Goal: Task Accomplishment & Management: Manage account settings

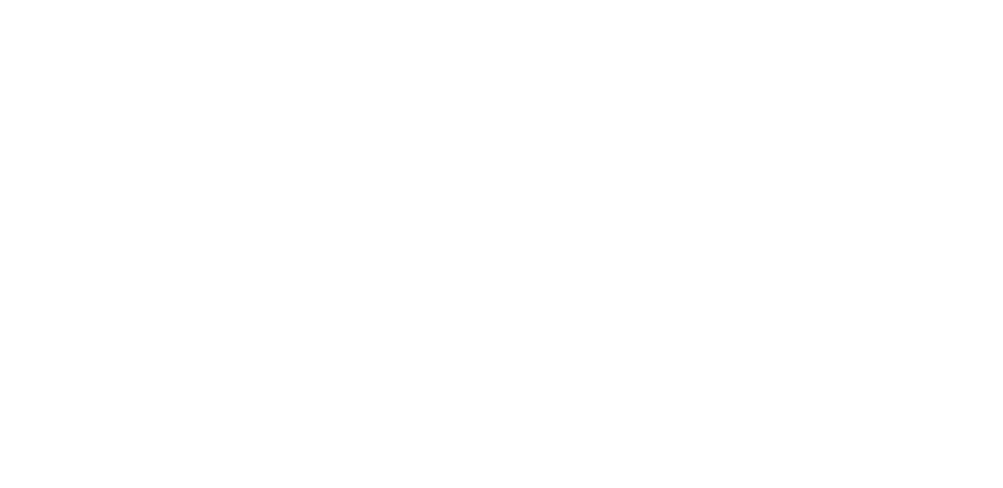
click at [670, 0] on html at bounding box center [501, 0] width 1003 height 0
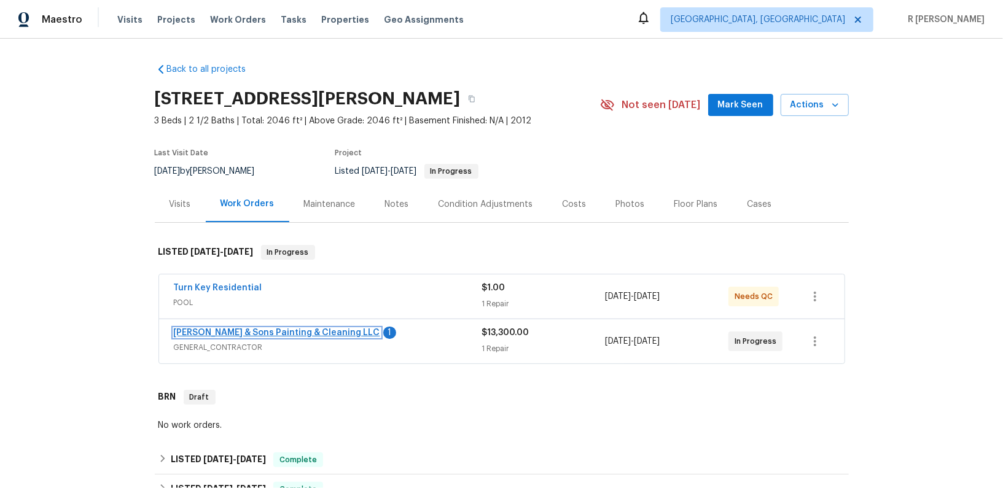
click at [197, 335] on link "[PERSON_NAME] & Sons Painting & Cleaning LLC" at bounding box center [277, 333] width 206 height 9
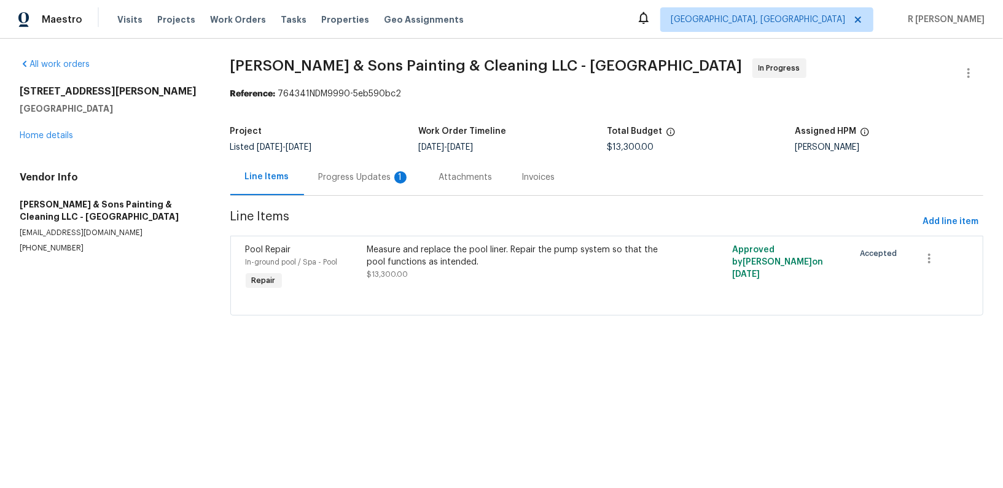
click at [357, 148] on div "Listed [DATE] - [DATE]" at bounding box center [324, 147] width 189 height 9
click at [356, 174] on div "Progress Updates 1" at bounding box center [364, 177] width 91 height 12
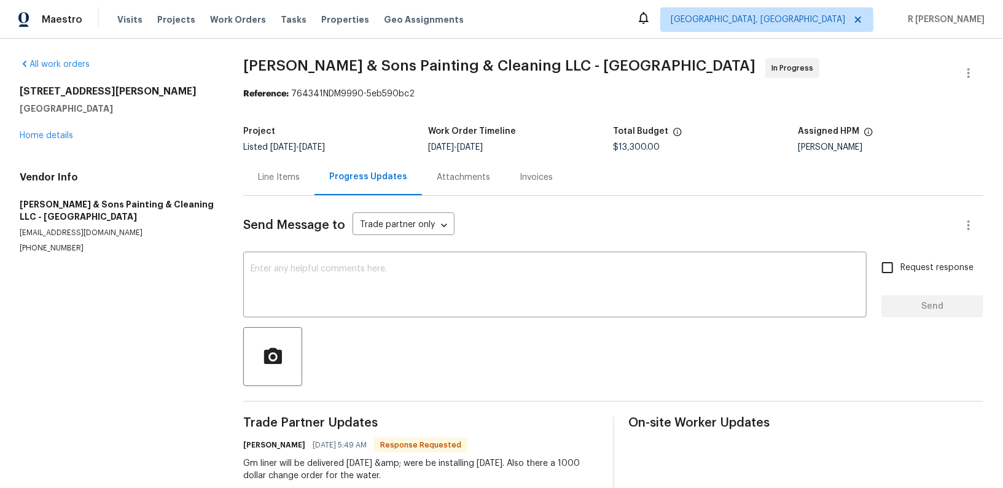
click at [290, 177] on div "Line Items" at bounding box center [279, 177] width 42 height 12
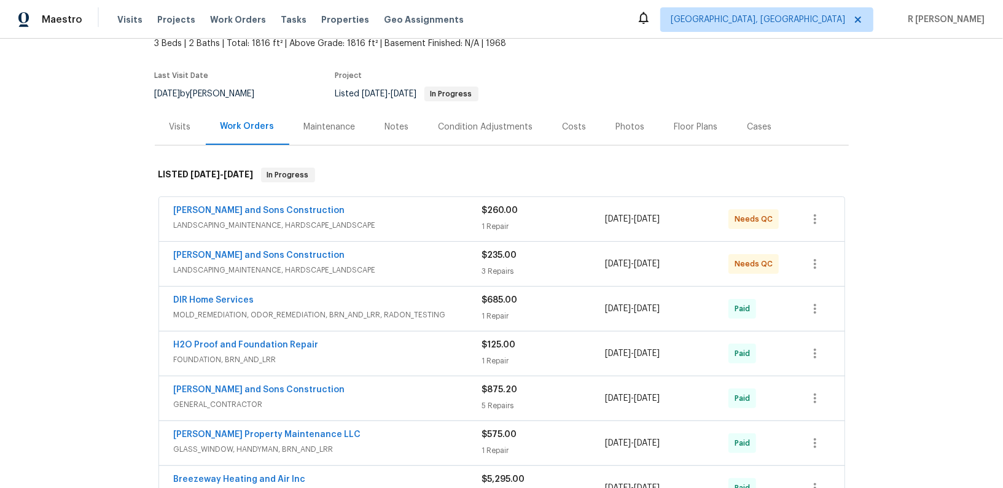
scroll to position [74, 0]
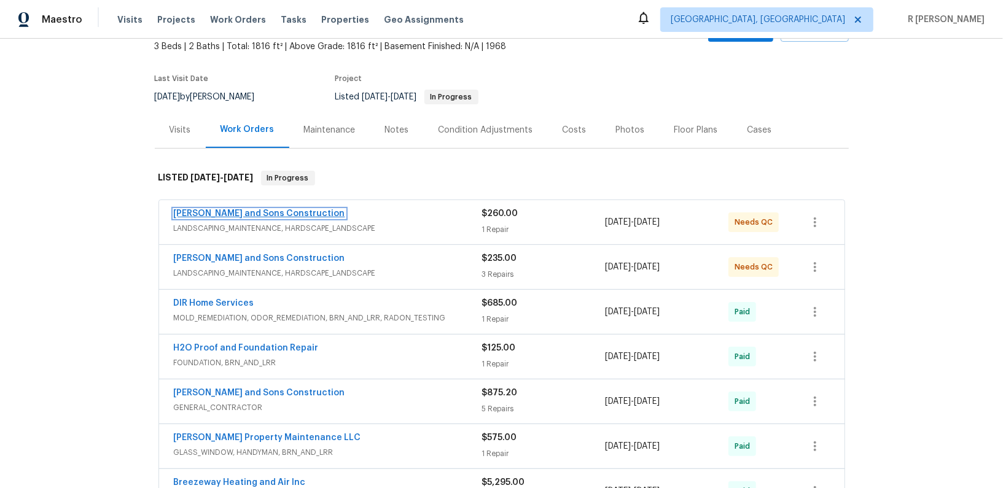
click at [209, 211] on link "[PERSON_NAME] and Sons Construction" at bounding box center [259, 213] width 171 height 9
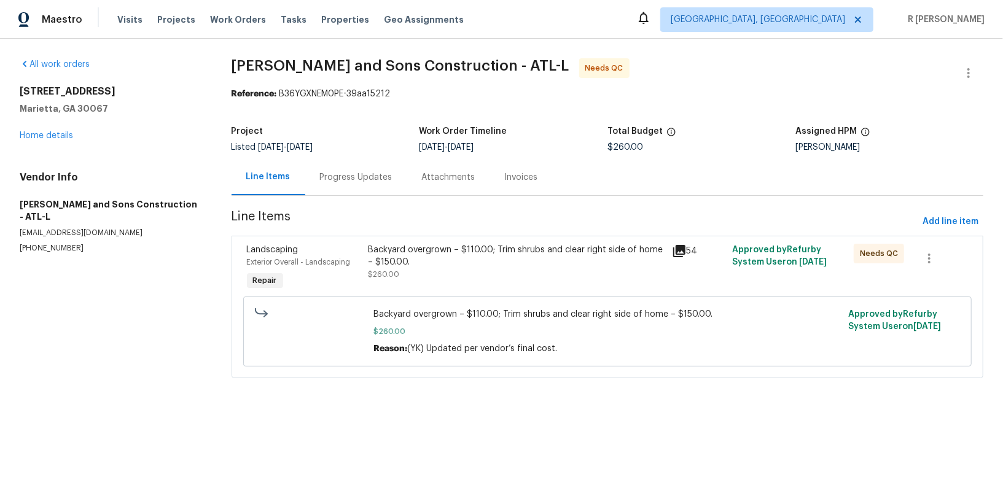
click at [349, 167] on div "Progress Updates" at bounding box center [356, 177] width 102 height 36
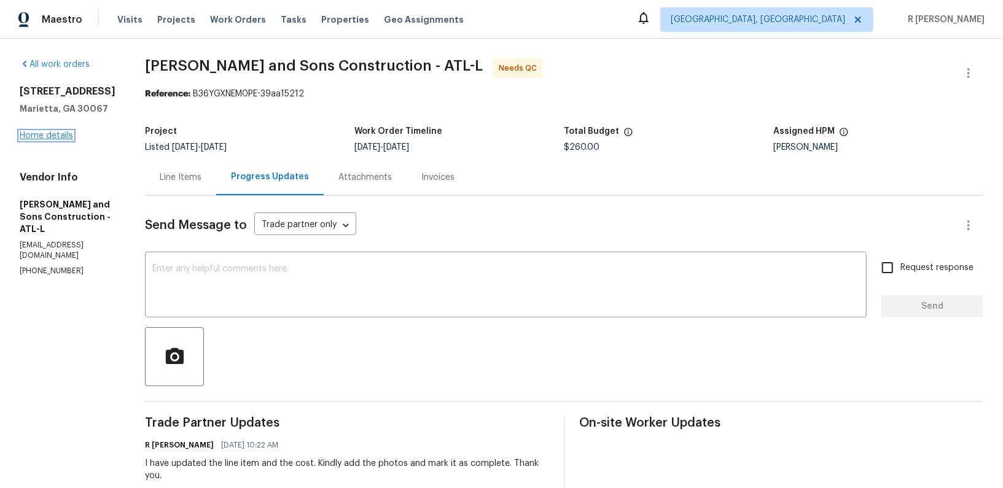
click at [21, 140] on link "Home details" at bounding box center [46, 135] width 53 height 9
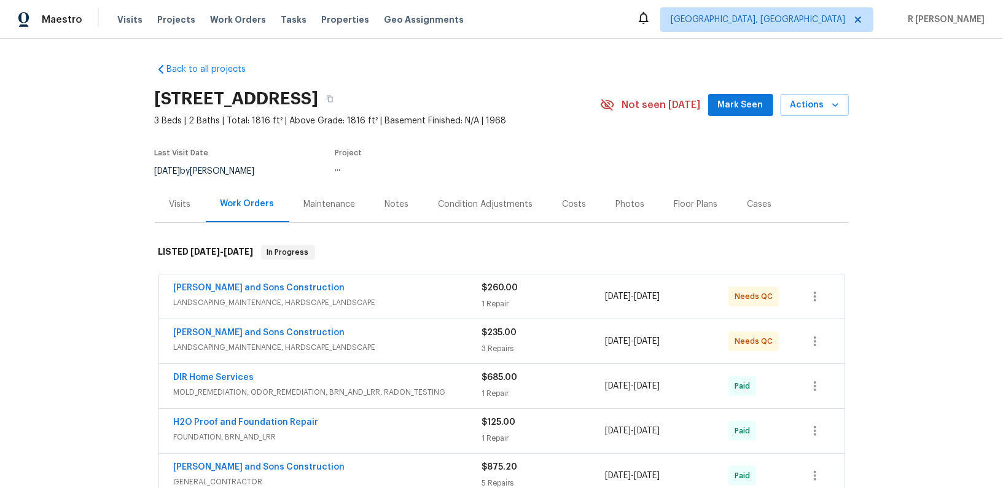
click at [413, 353] on div "Reyes and Sons Construction LANDSCAPING_MAINTENANCE, HARDSCAPE_LANDSCAPE" at bounding box center [328, 341] width 308 height 29
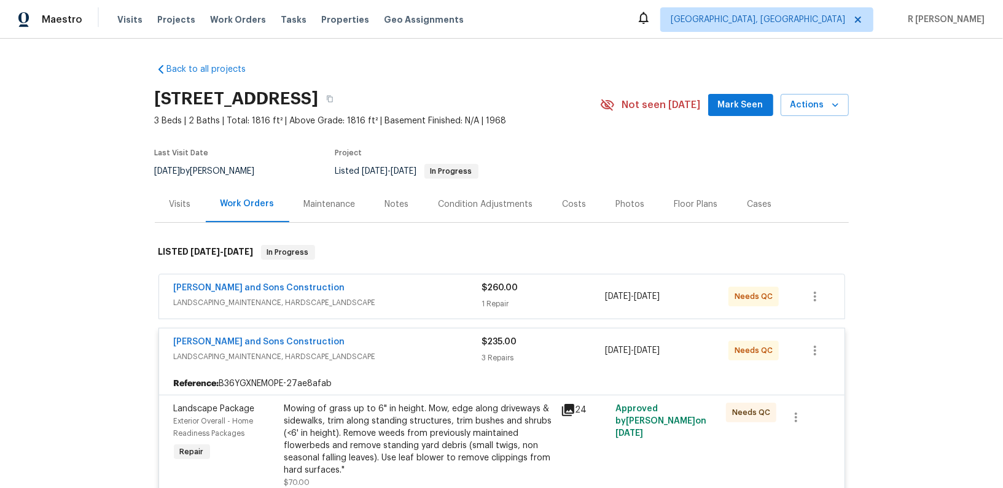
click at [418, 304] on span "LANDSCAPING_MAINTENANCE, HARDSCAPE_LANDSCAPE" at bounding box center [328, 303] width 308 height 12
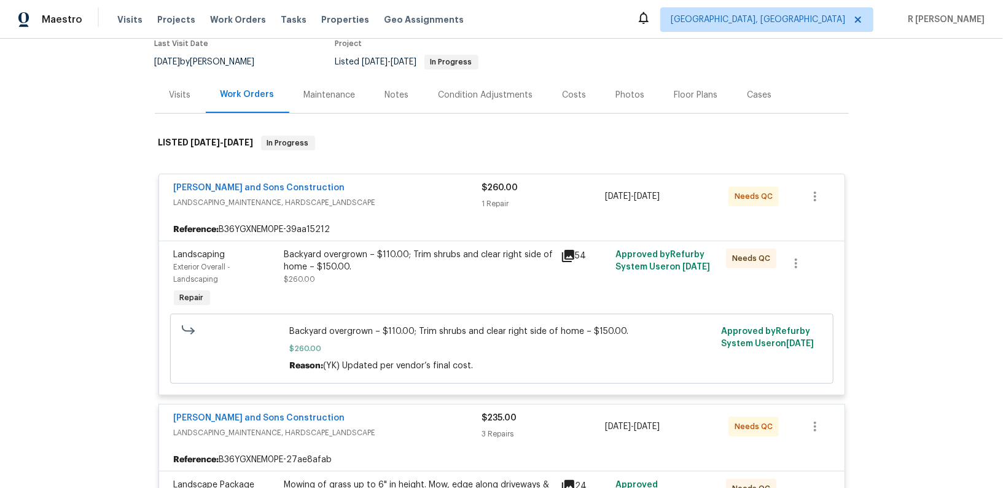
scroll to position [150, 0]
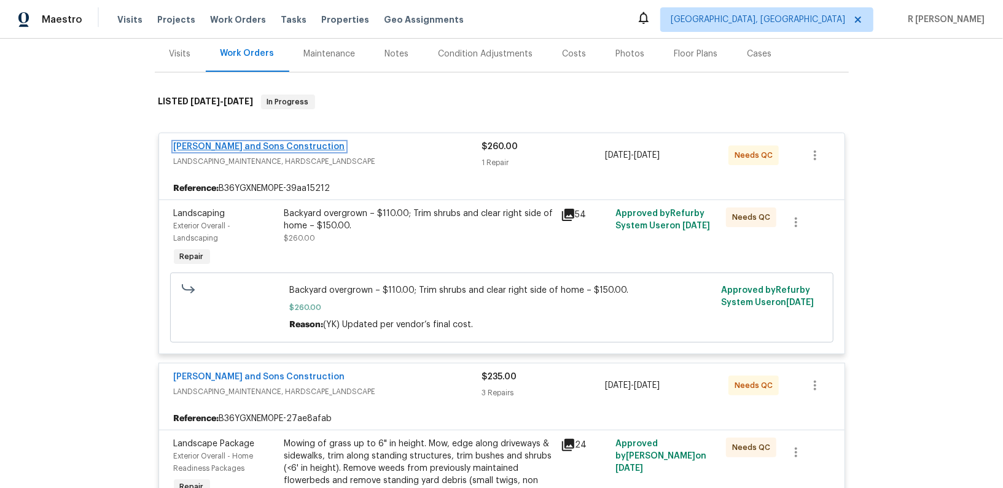
click at [236, 144] on link "Reyes and Sons Construction" at bounding box center [259, 146] width 171 height 9
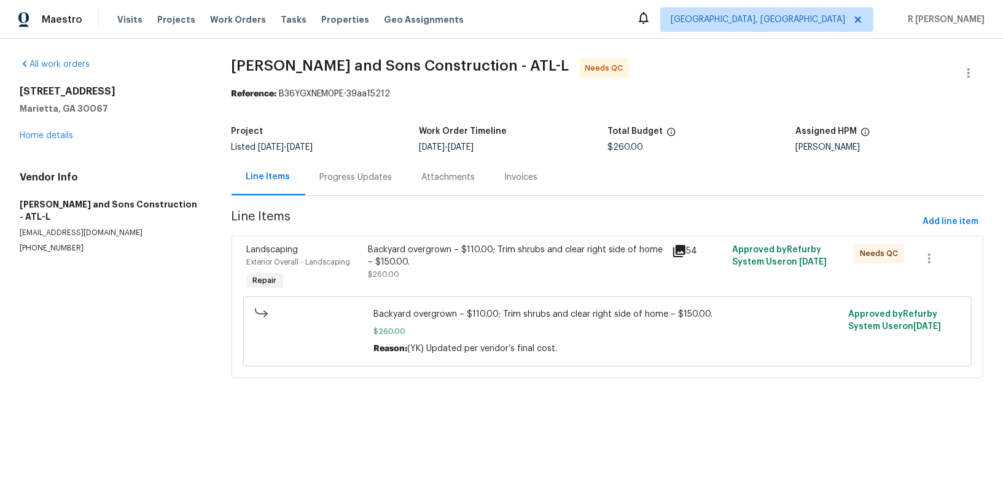
click at [437, 253] on div "Backyard overgrown – $110.00; Trim shrubs and clear right side of home – $150.0…" at bounding box center [516, 256] width 296 height 25
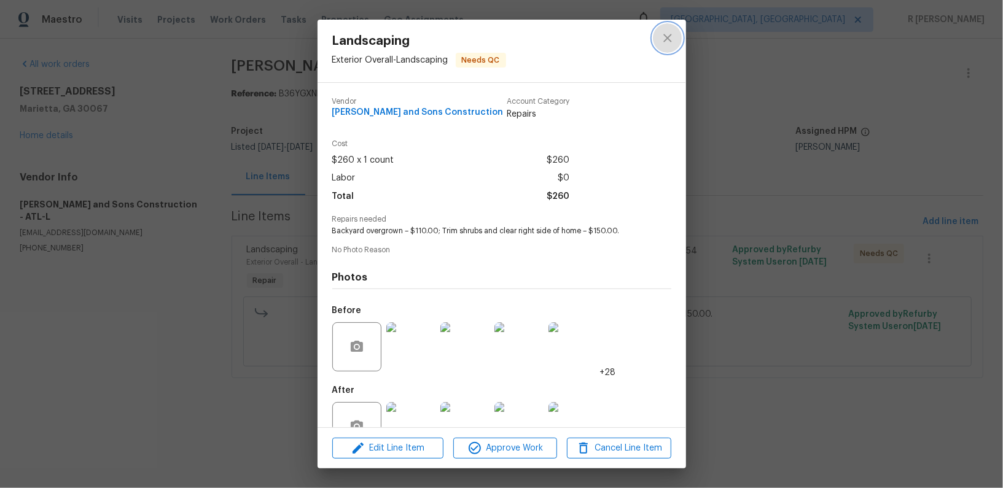
click at [668, 33] on icon "close" at bounding box center [667, 38] width 15 height 15
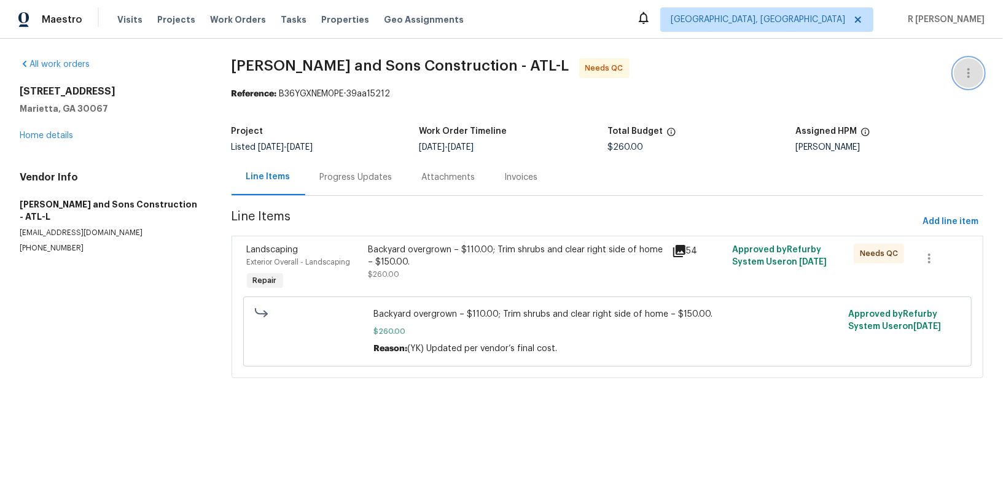
click at [964, 73] on icon "button" at bounding box center [968, 73] width 15 height 15
click at [912, 75] on li "Edit" at bounding box center [928, 73] width 133 height 20
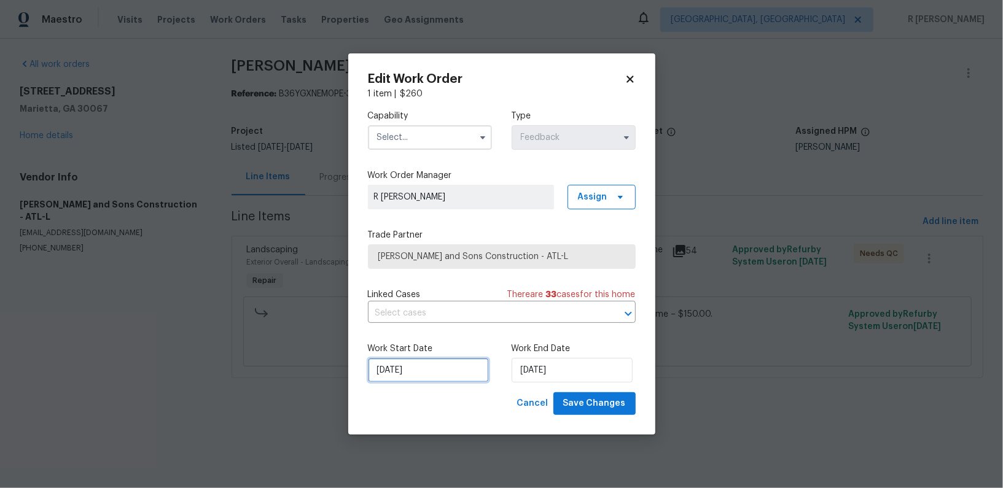
click at [410, 367] on input "26/09/2025" at bounding box center [428, 370] width 121 height 25
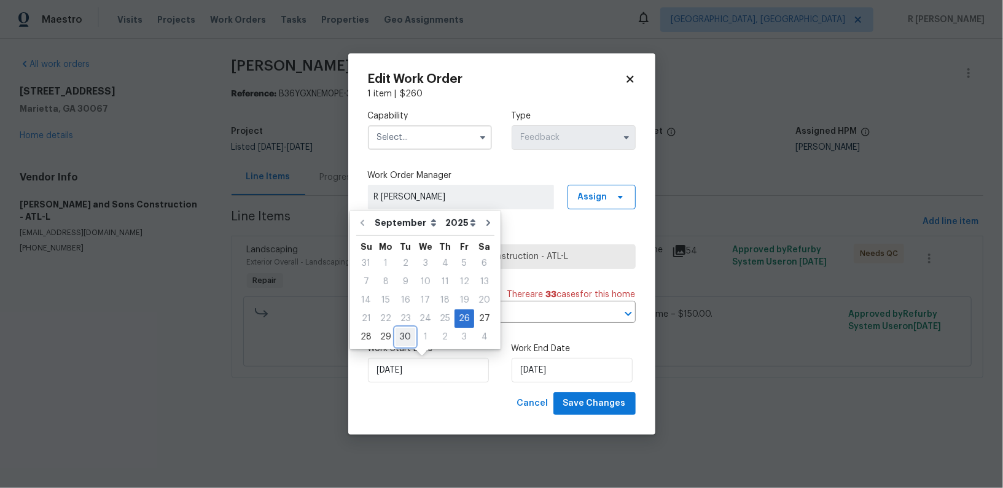
click at [397, 338] on div "30" at bounding box center [406, 337] width 20 height 17
type input "30/09/2025"
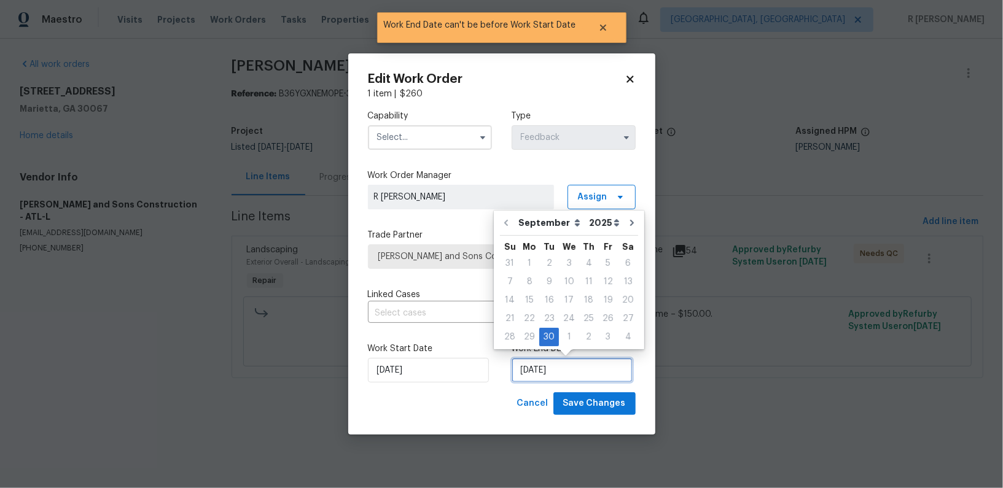
click at [554, 370] on input "30/09/2025" at bounding box center [572, 370] width 121 height 25
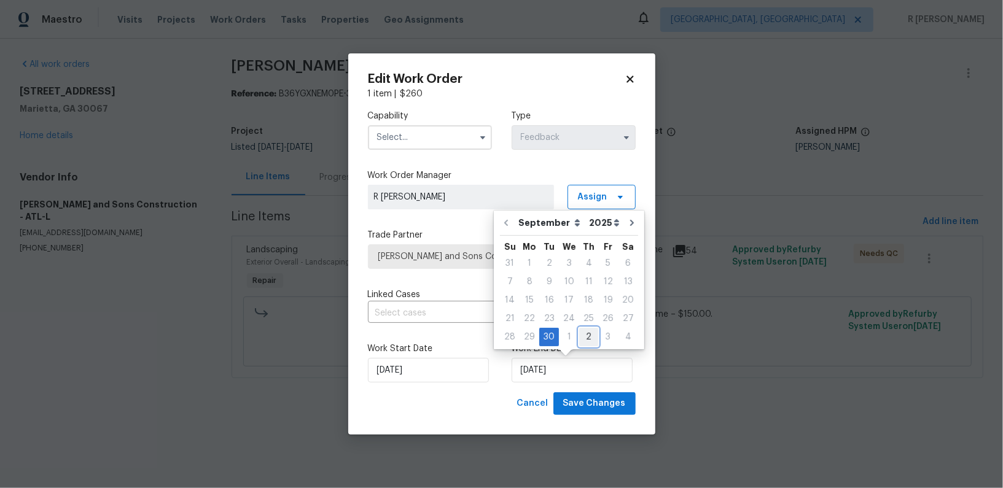
click at [583, 333] on div "2" at bounding box center [588, 337] width 19 height 17
type input "02/10/2025"
select select "9"
click at [590, 411] on span "Save Changes" at bounding box center [594, 403] width 63 height 15
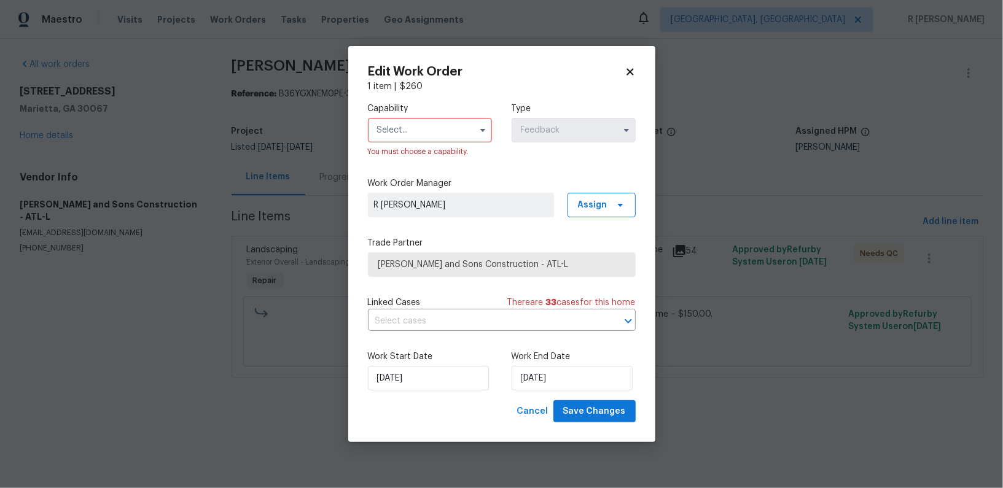
click at [414, 136] on input "text" at bounding box center [430, 130] width 124 height 25
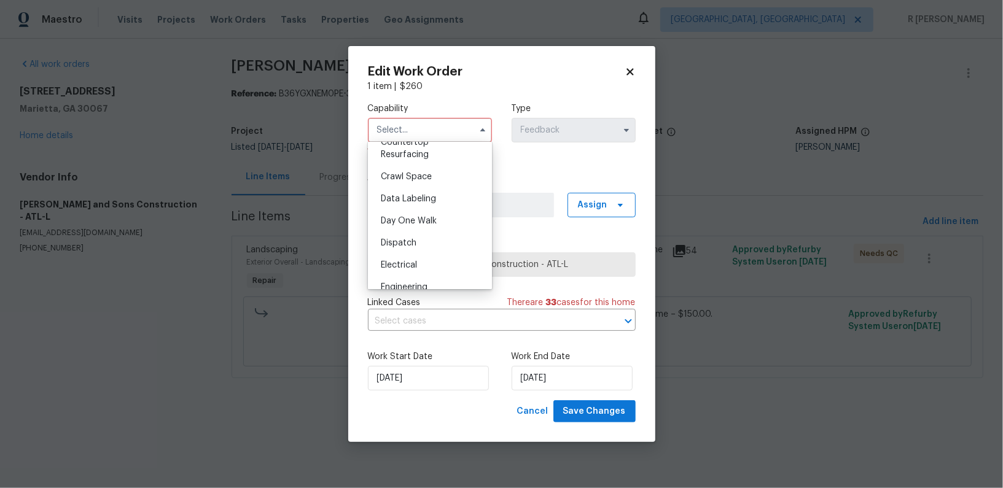
scroll to position [500, 0]
click at [403, 253] on div "General Contractor" at bounding box center [430, 243] width 118 height 22
type input "General Contractor"
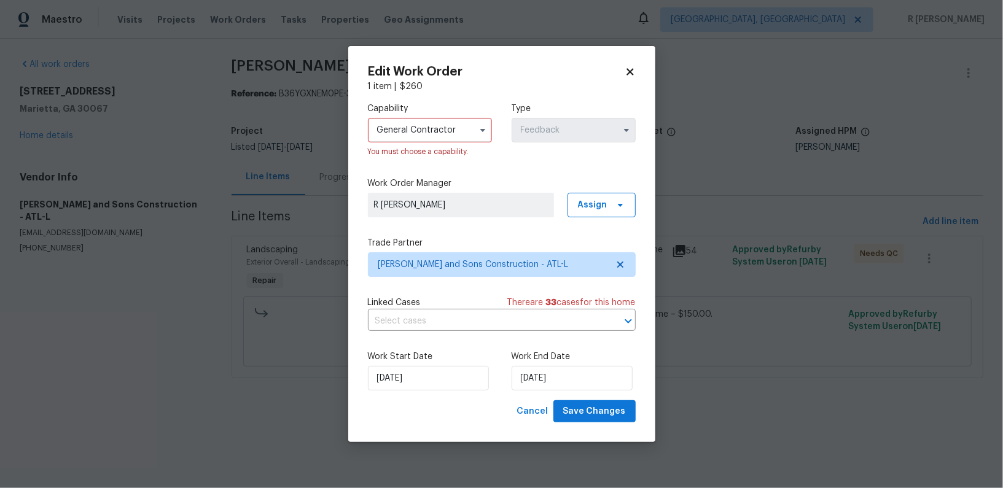
click at [606, 427] on div "Edit Work Order 1 item | $ 260 Capability General Contractor You must choose a …" at bounding box center [501, 244] width 307 height 397
click at [594, 407] on span "Save Changes" at bounding box center [594, 411] width 63 height 15
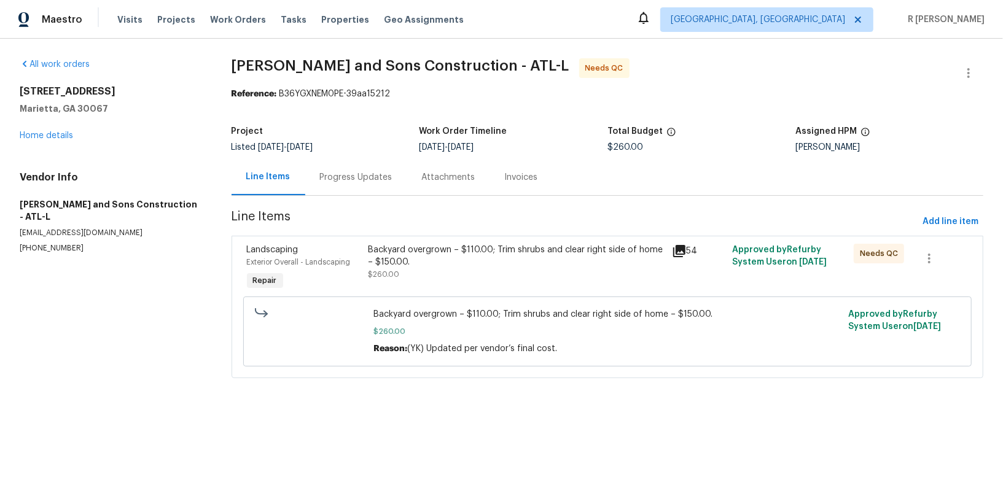
click at [396, 268] on div "Backyard overgrown – $110.00; Trim shrubs and clear right side of home – $150.0…" at bounding box center [516, 262] width 296 height 37
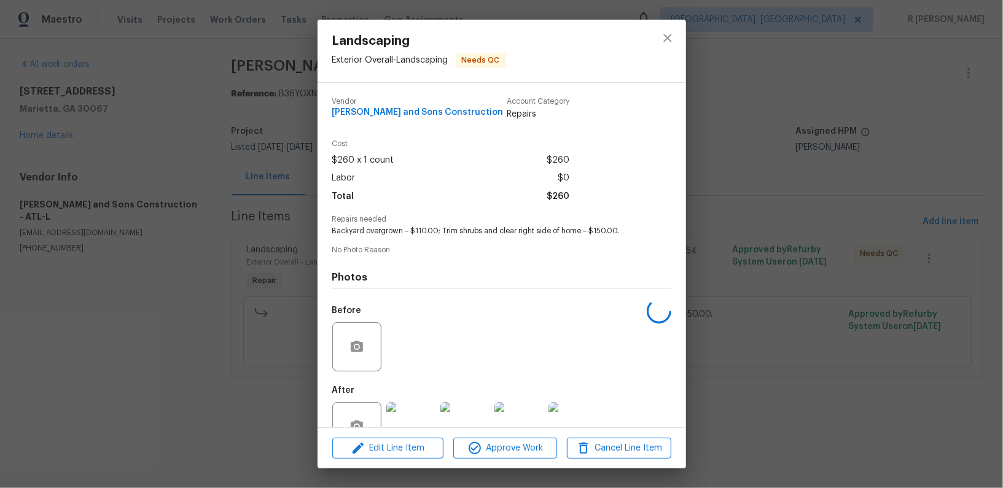
scroll to position [36, 0]
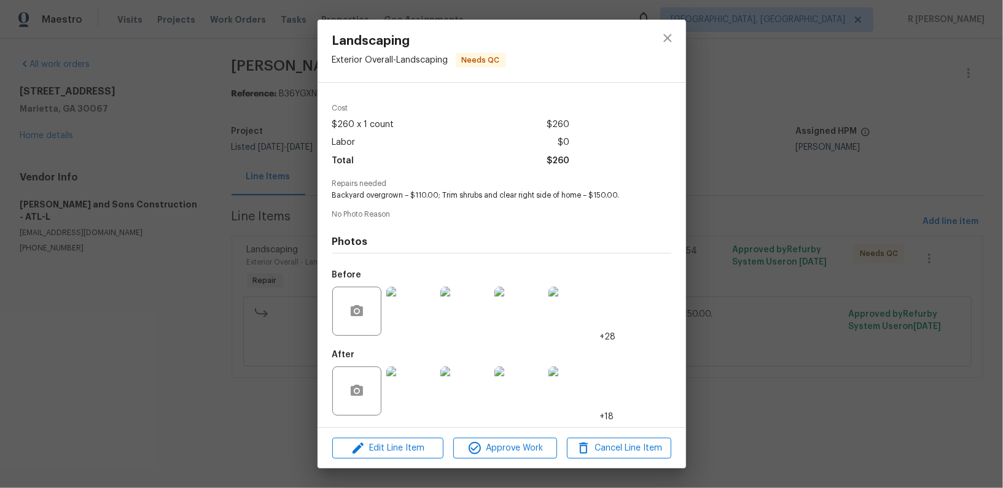
click at [523, 482] on div "Landscaping Exterior Overall - Landscaping Needs QC Vendor Reyes and Sons Const…" at bounding box center [501, 244] width 1003 height 488
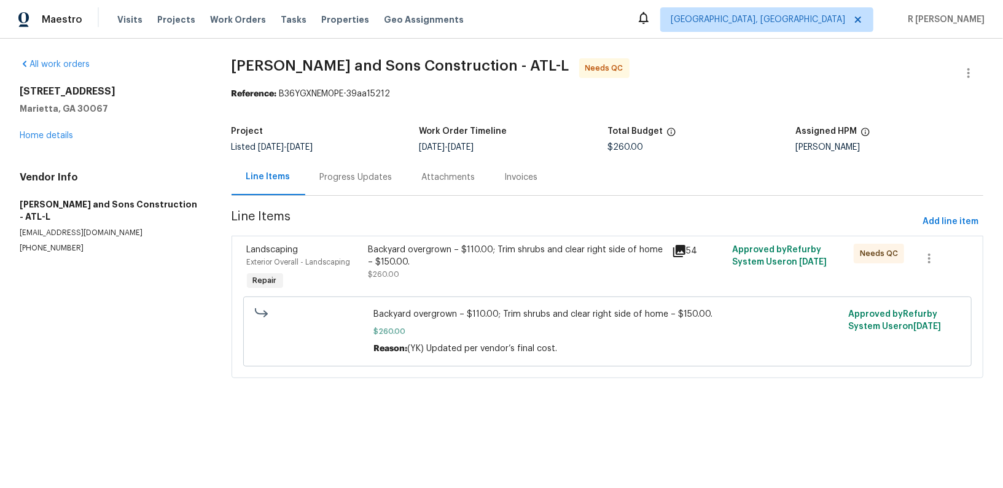
click at [461, 297] on div "Backyard overgrown – $110.00; Trim shrubs and clear right side of home – $150.0…" at bounding box center [607, 332] width 729 height 70
click at [435, 279] on div "Backyard overgrown – $110.00; Trim shrubs and clear right side of home – $150.0…" at bounding box center [516, 262] width 296 height 37
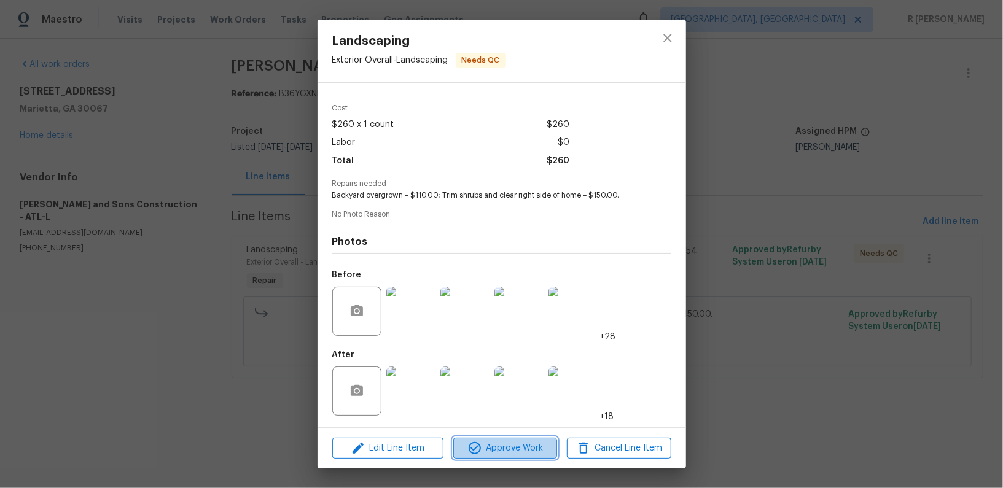
click at [489, 445] on span "Approve Work" at bounding box center [505, 448] width 96 height 15
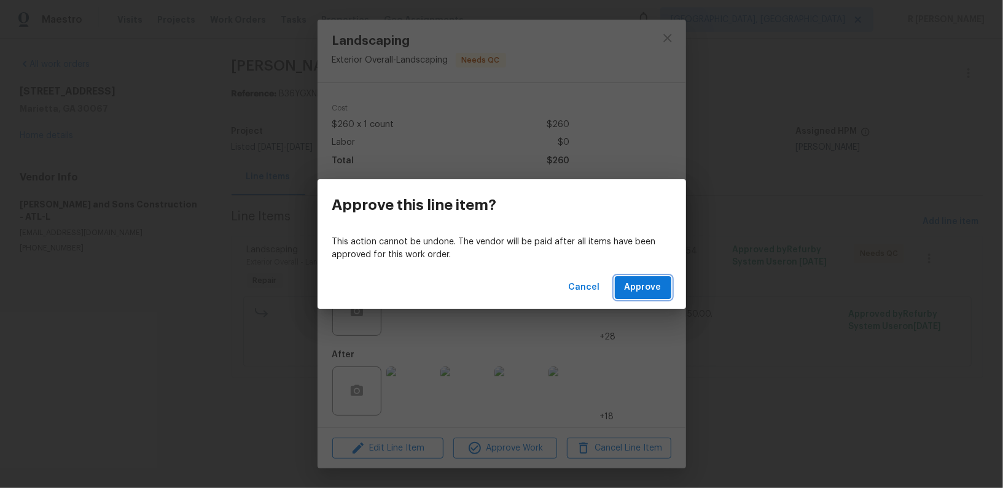
click at [643, 287] on span "Approve" at bounding box center [643, 287] width 37 height 15
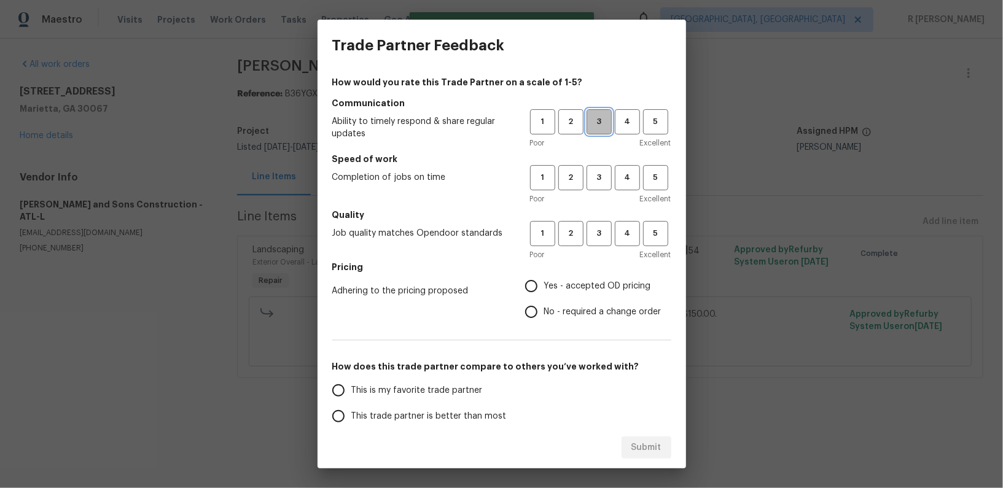
click at [596, 124] on span "3" at bounding box center [599, 122] width 23 height 14
click at [592, 176] on span "3" at bounding box center [599, 178] width 23 height 14
click at [592, 176] on span "3" at bounding box center [599, 178] width 24 height 14
click at [598, 236] on span "3" at bounding box center [599, 234] width 23 height 14
click at [552, 311] on span "No - required a change order" at bounding box center [602, 312] width 117 height 13
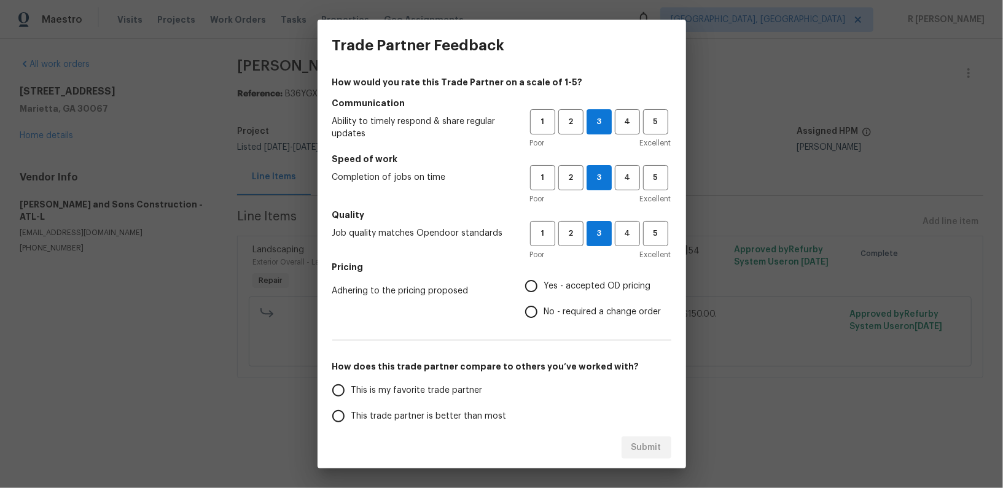
click at [544, 311] on input "No - required a change order" at bounding box center [531, 312] width 26 height 26
radio input "true"
click at [417, 421] on span "This trade partner is better than most" at bounding box center [428, 416] width 155 height 13
click at [351, 421] on input "This trade partner is better than most" at bounding box center [339, 416] width 26 height 26
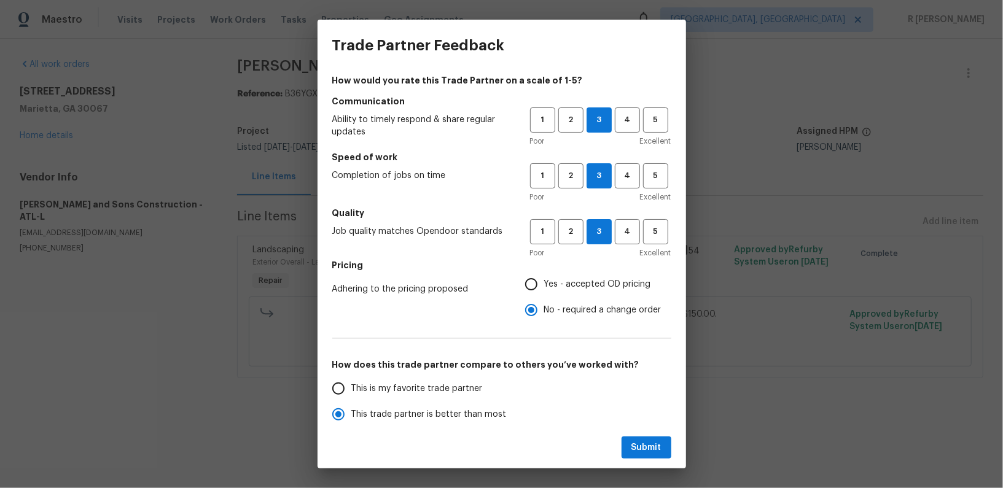
scroll to position [135, 0]
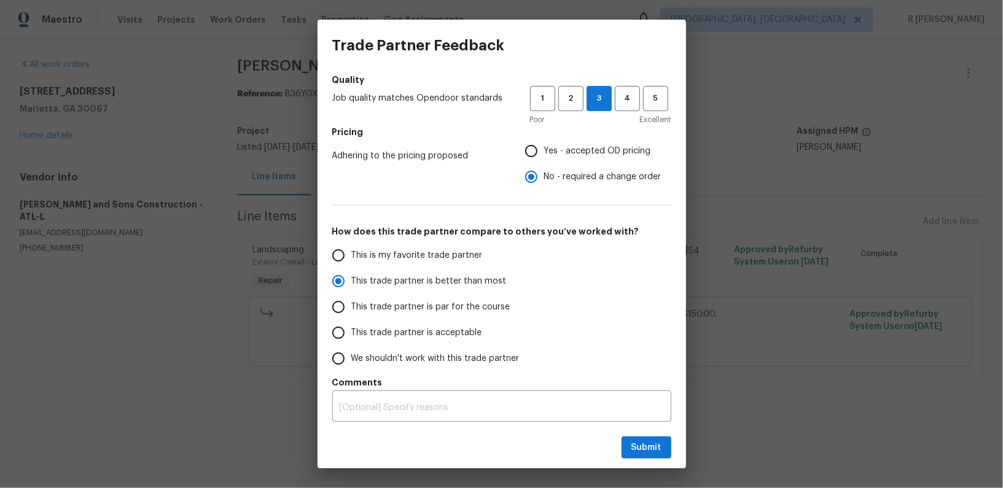
click at [863, 289] on div "Trade Partner Feedback How would you rate this Trade Partner on a scale of 1-5?…" at bounding box center [501, 244] width 1003 height 488
click at [633, 456] on button "Submit" at bounding box center [647, 448] width 50 height 23
radio input "true"
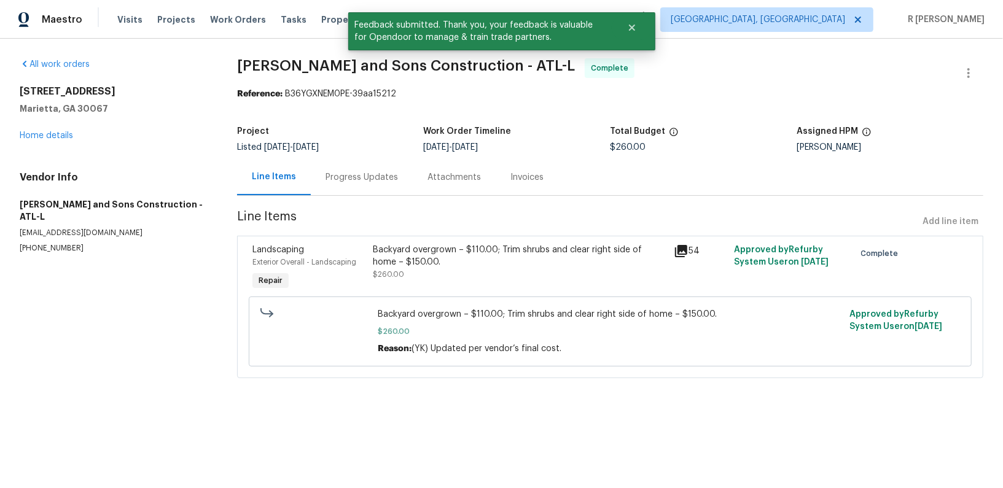
click at [396, 165] on div "Progress Updates" at bounding box center [362, 177] width 102 height 36
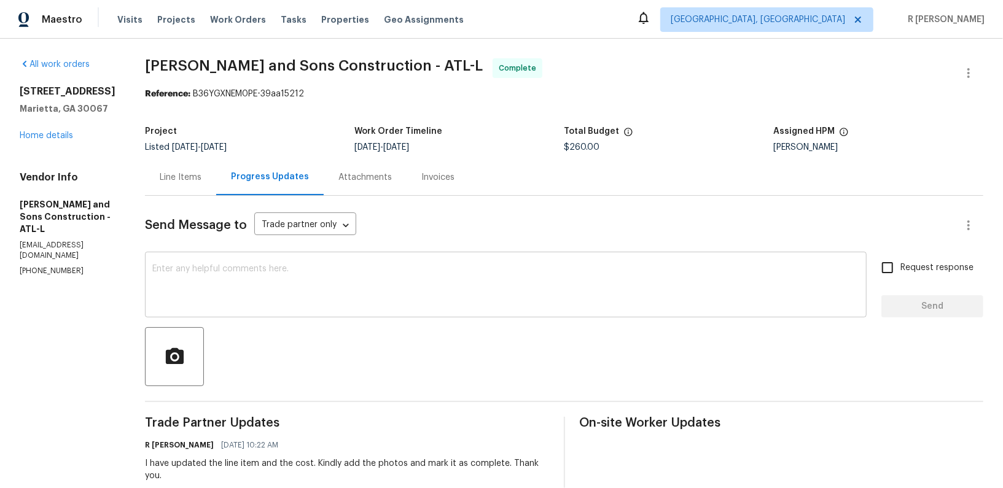
click at [380, 317] on div "x ​" at bounding box center [506, 286] width 722 height 63
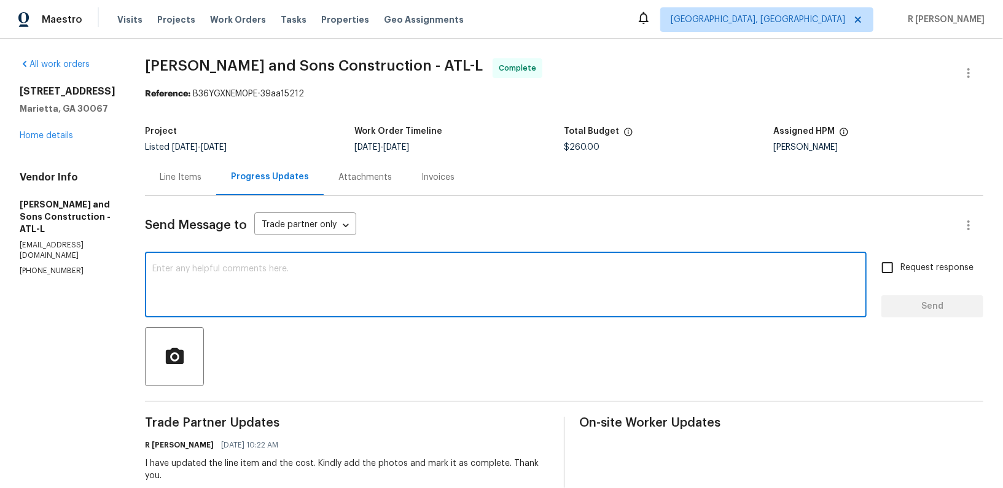
paste textarea "Hi Team, the work order has been approved. Kindly upload the detailed invoice. …"
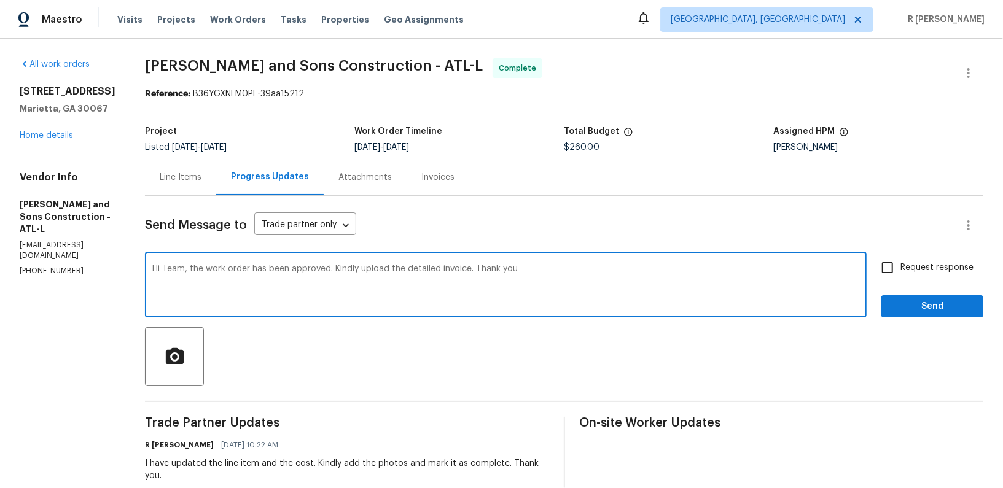
type textarea "Hi Team, the work order has been approved. Kindly upload the detailed invoice. …"
click at [909, 268] on span "Request response" at bounding box center [936, 268] width 73 height 13
click at [900, 268] on input "Request response" at bounding box center [888, 268] width 26 height 26
checkbox input "true"
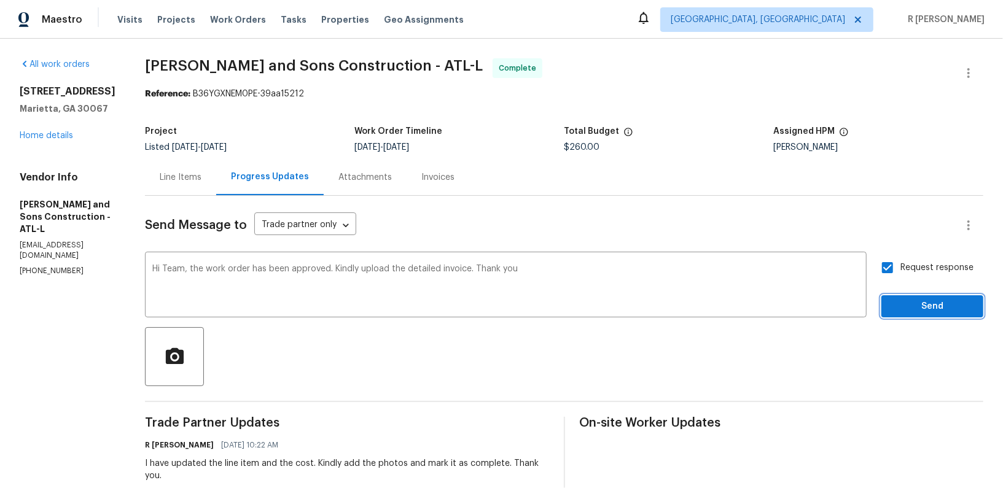
click at [903, 316] on button "Send" at bounding box center [932, 306] width 102 height 23
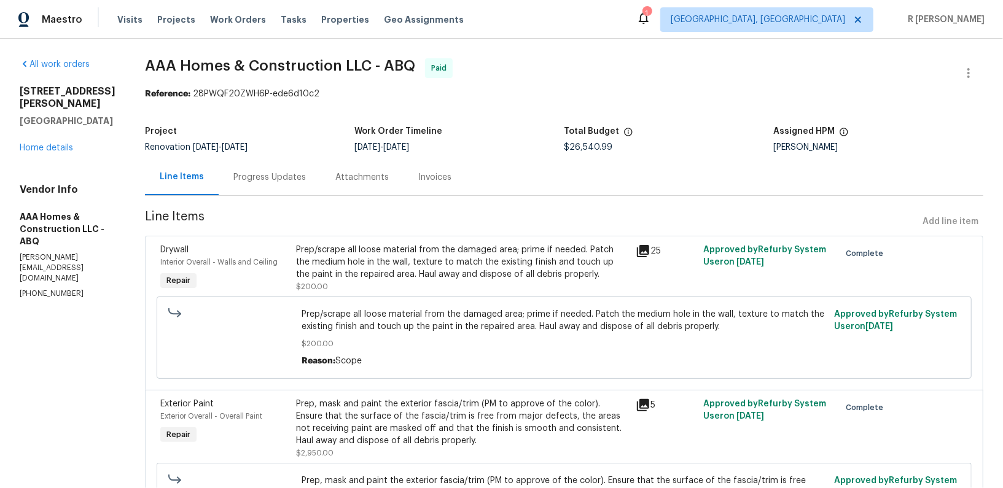
click at [263, 190] on div "Progress Updates" at bounding box center [270, 177] width 102 height 36
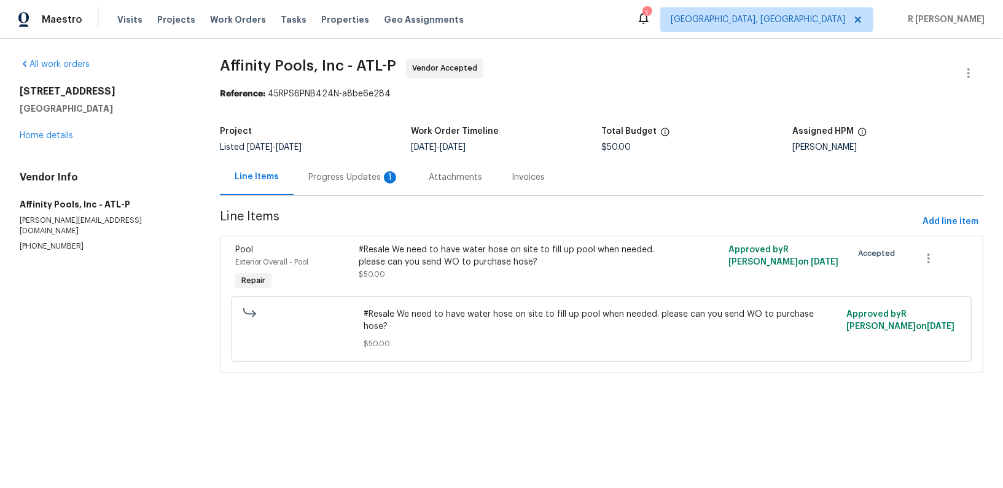
click at [352, 176] on div "Progress Updates 1" at bounding box center [353, 177] width 91 height 12
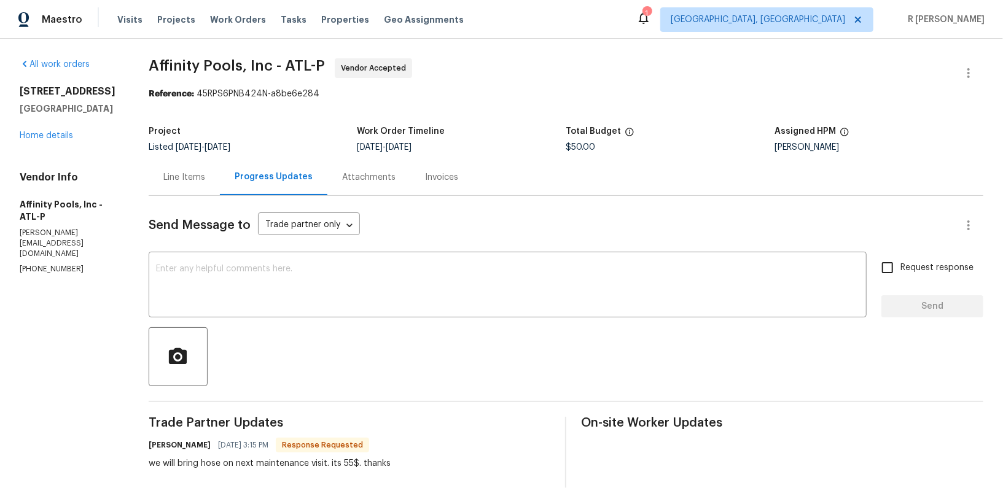
scroll to position [109, 0]
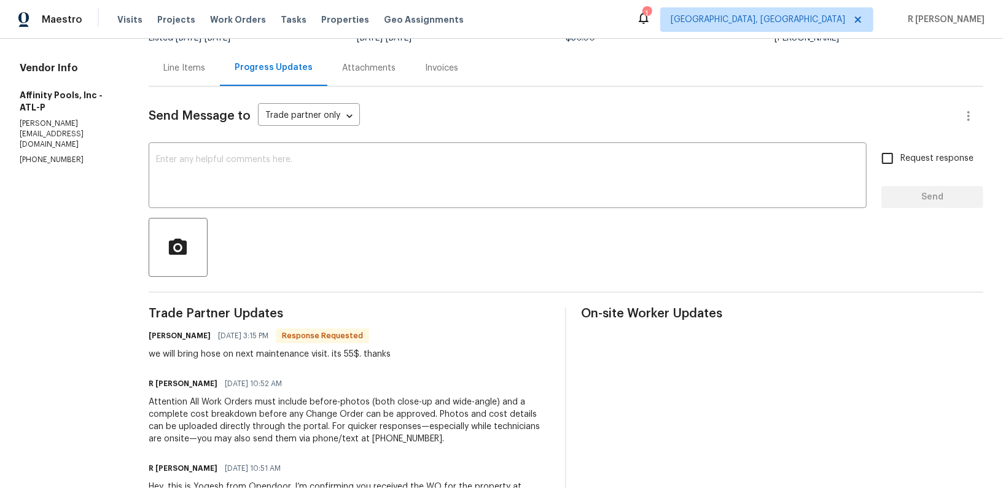
click at [60, 155] on p "(678) 262-4200" at bounding box center [69, 160] width 99 height 10
copy p "(678) 262-4200"
click at [659, 66] on div "Line Items Progress Updates Attachments Invoices" at bounding box center [566, 68] width 835 height 37
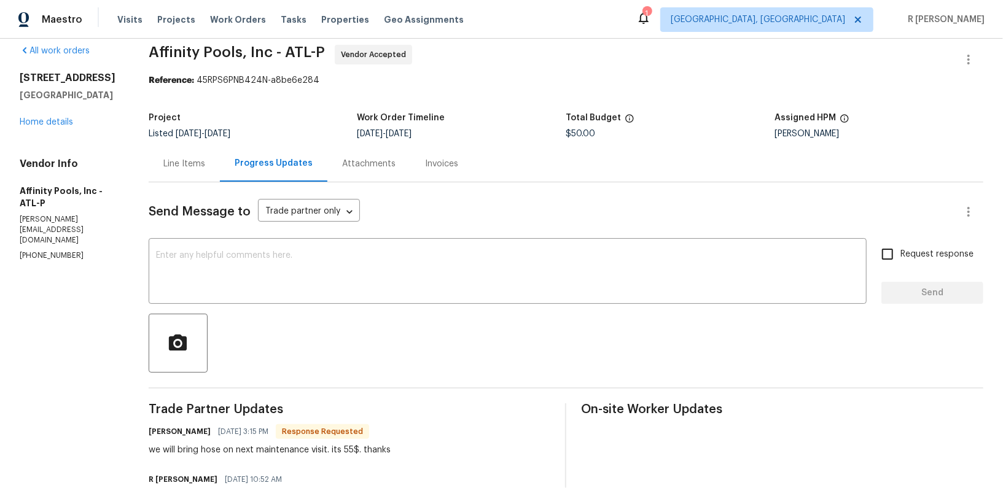
scroll to position [0, 0]
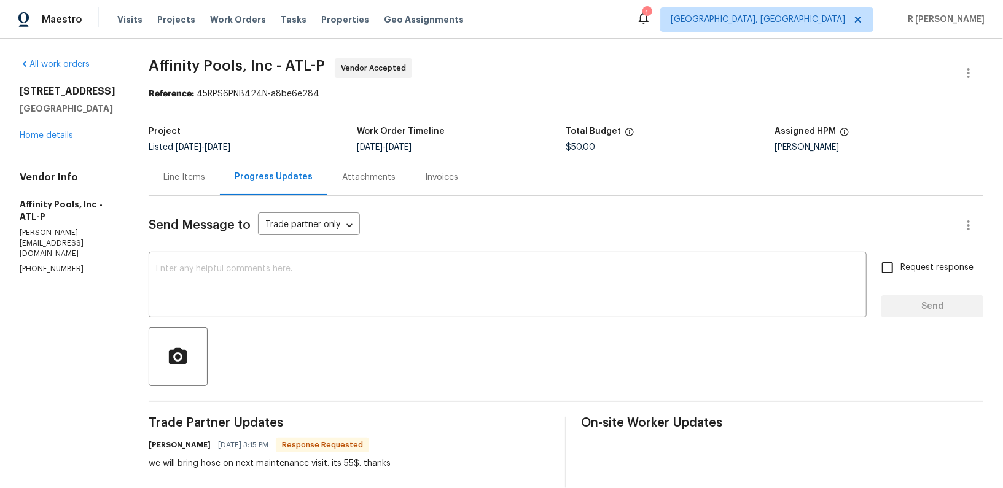
click at [346, 319] on div "Send Message to Trade partner only Trade partner only ​ x ​ Request response Se…" at bounding box center [566, 425] width 835 height 458
click at [174, 182] on div "Line Items" at bounding box center [184, 177] width 42 height 12
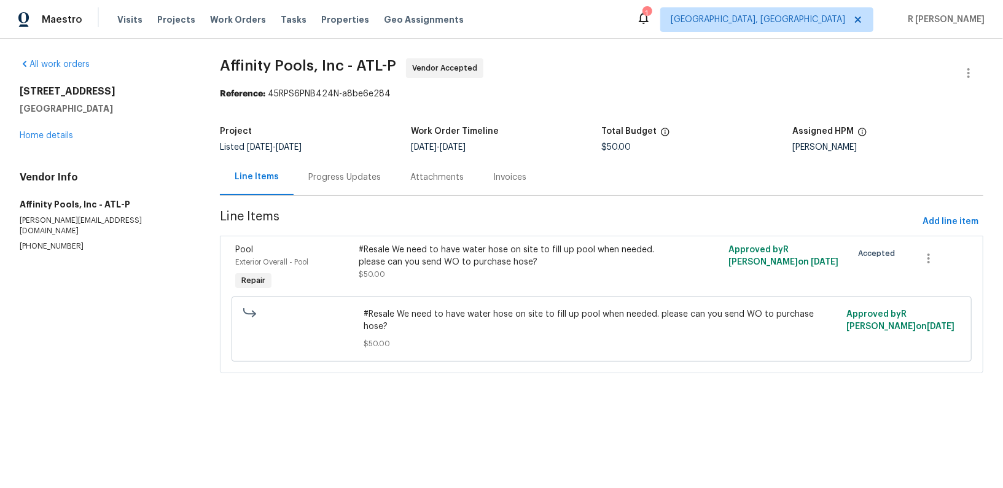
click at [397, 278] on div "#Resale We need to have water hose on site to fill up pool when needed. please …" at bounding box center [509, 262] width 301 height 37
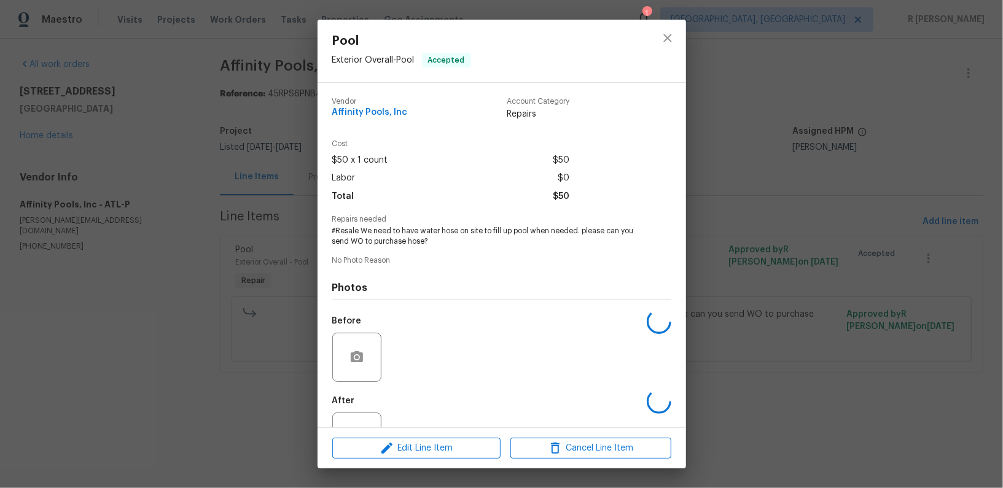
scroll to position [29, 0]
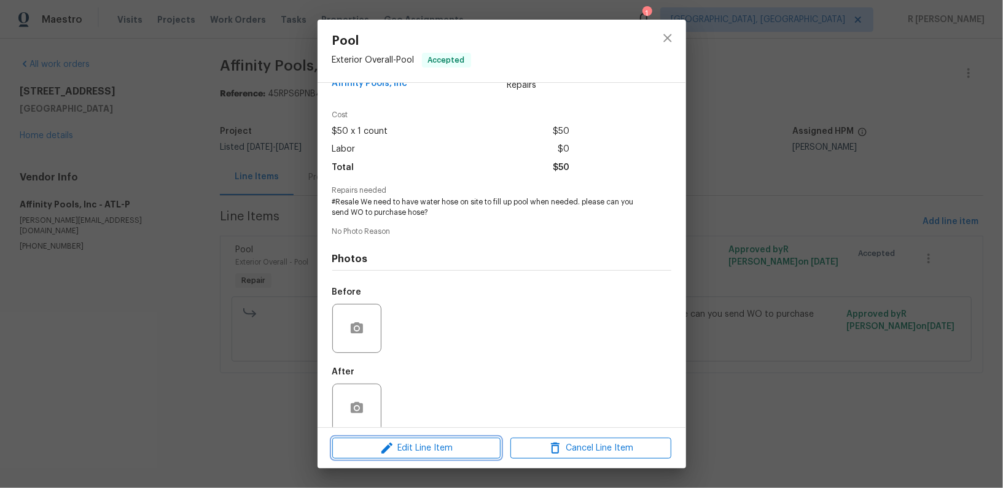
click at [435, 443] on span "Edit Line Item" at bounding box center [416, 448] width 161 height 15
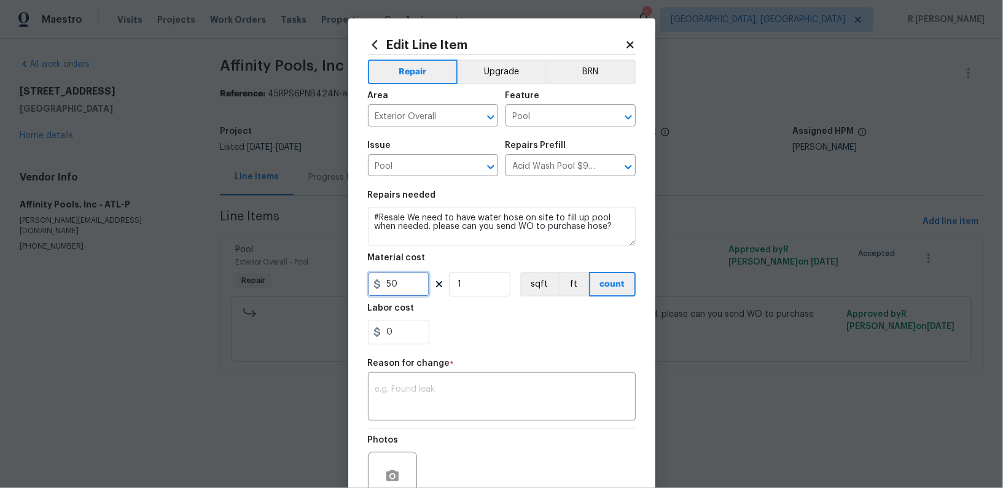
click at [400, 287] on input "50" at bounding box center [398, 284] width 61 height 25
type input "55"
click at [475, 388] on textarea at bounding box center [501, 398] width 253 height 26
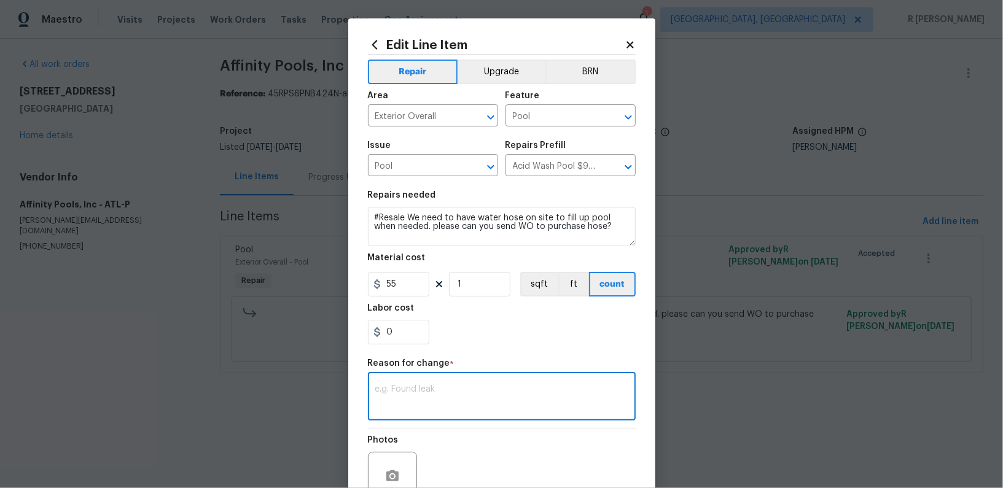
paste textarea "(YK) Updated per vendor’s final cost."
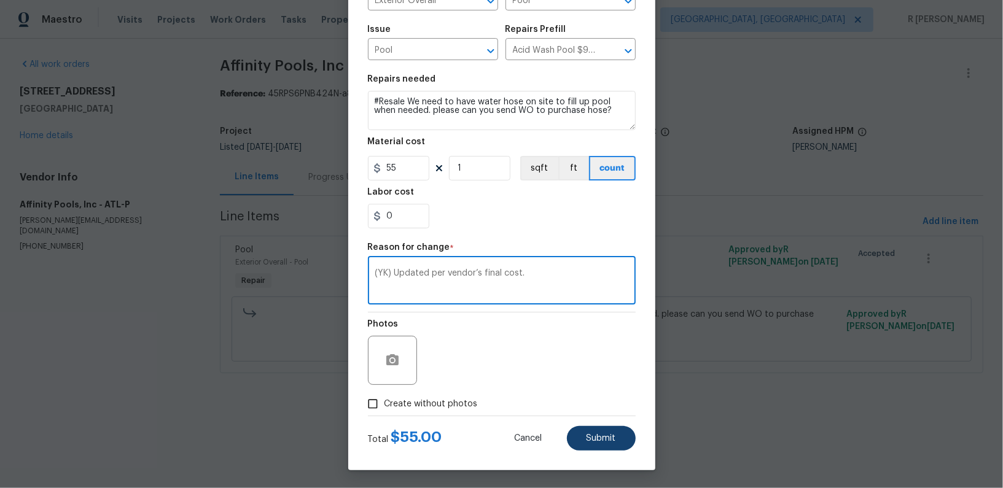
type textarea "(YK) Updated per vendor’s final cost."
click at [634, 440] on button "Submit" at bounding box center [601, 438] width 69 height 25
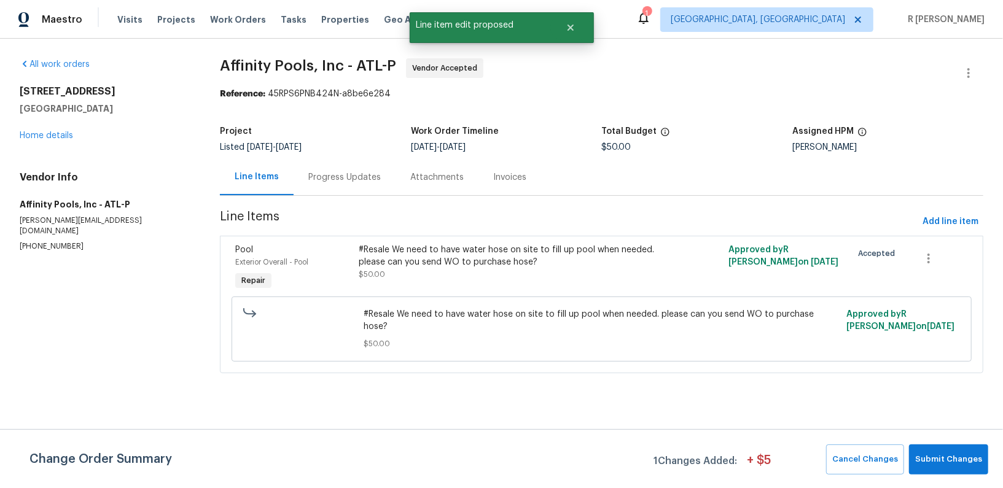
scroll to position [0, 0]
click at [950, 456] on span "Submit Changes" at bounding box center [948, 460] width 67 height 14
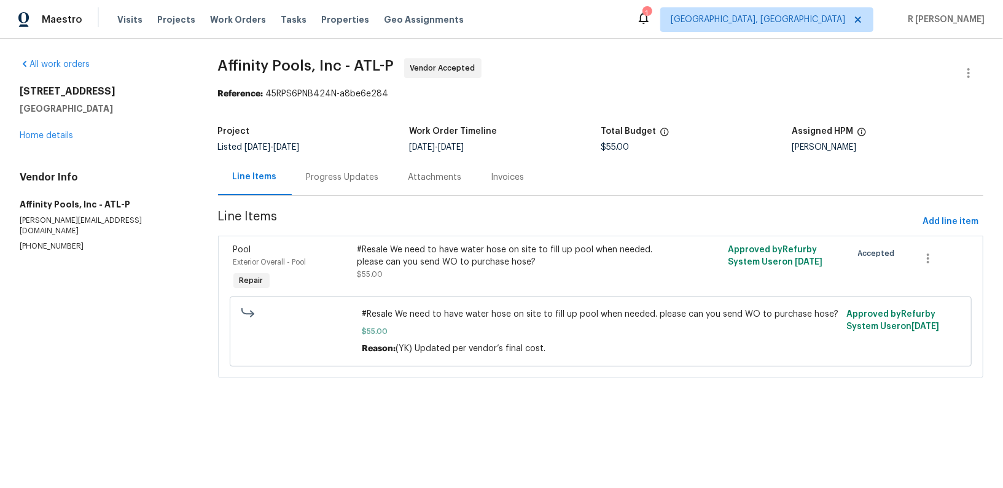
click at [940, 413] on html "Maestro Visits Projects Work Orders Tasks Properties Geo Assignments 1 Albuquer…" at bounding box center [501, 206] width 1003 height 413
click at [349, 188] on div "Progress Updates" at bounding box center [343, 177] width 102 height 36
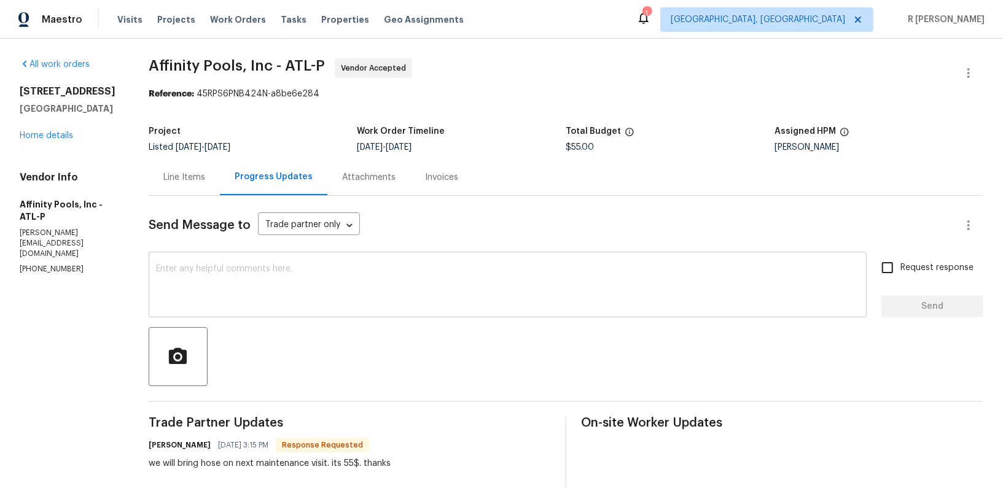
click at [375, 308] on div "x ​" at bounding box center [508, 286] width 718 height 63
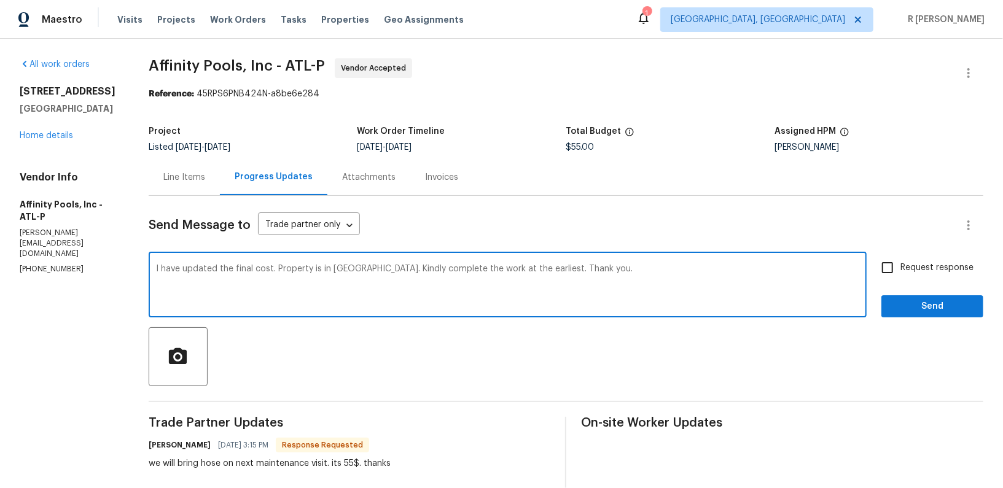
paste textarea "The property is currently"
type textarea "I have updated the final cost. The property is currently in resale. Kindly comp…"
click at [951, 321] on div "Send Message to Trade partner only Trade partner only ​ I have updated the fina…" at bounding box center [566, 425] width 835 height 458
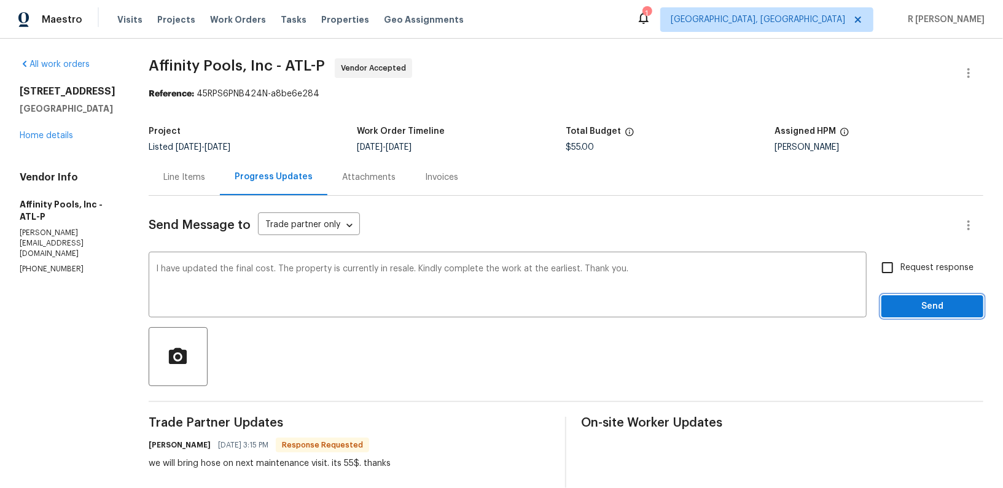
click at [938, 317] on button "Send" at bounding box center [932, 306] width 102 height 23
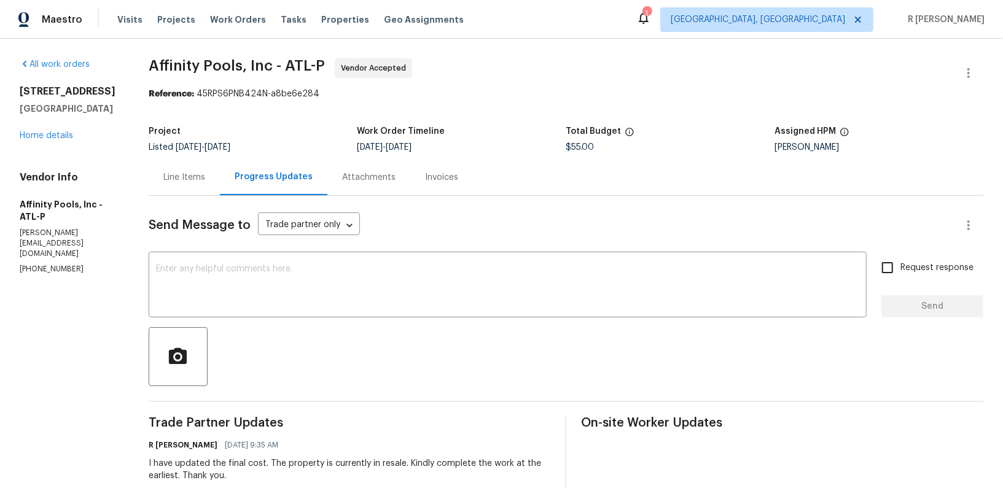
scroll to position [245, 0]
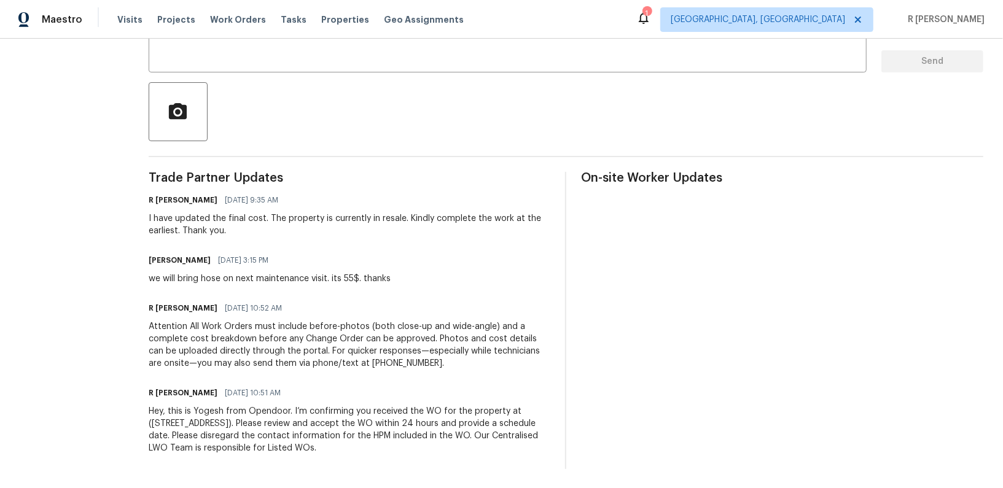
click at [236, 221] on div "I have updated the final cost. The property is currently in resale. Kindly comp…" at bounding box center [350, 224] width 402 height 25
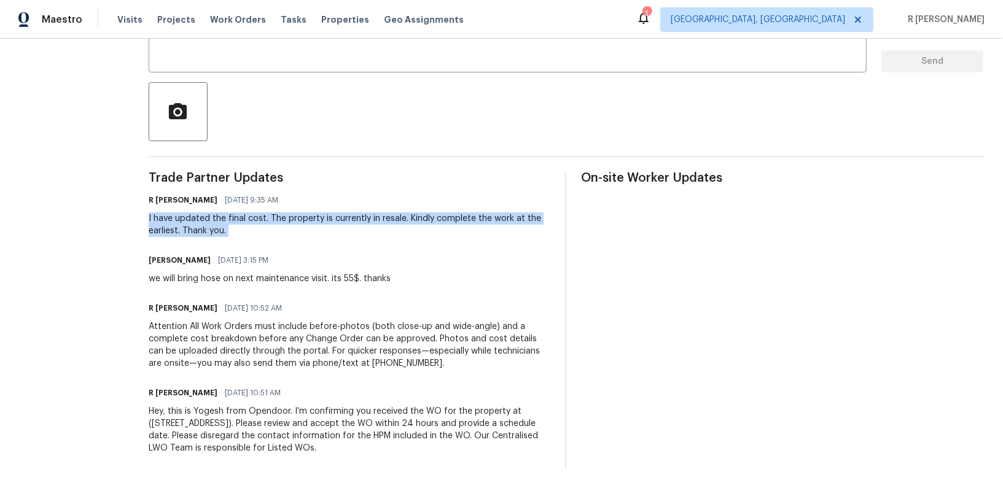
click at [236, 221] on div "I have updated the final cost. The property is currently in resale. Kindly comp…" at bounding box center [350, 224] width 402 height 25
click at [227, 283] on div "we will bring hose on next maintenance visit. its 55$. thanks" at bounding box center [270, 279] width 242 height 12
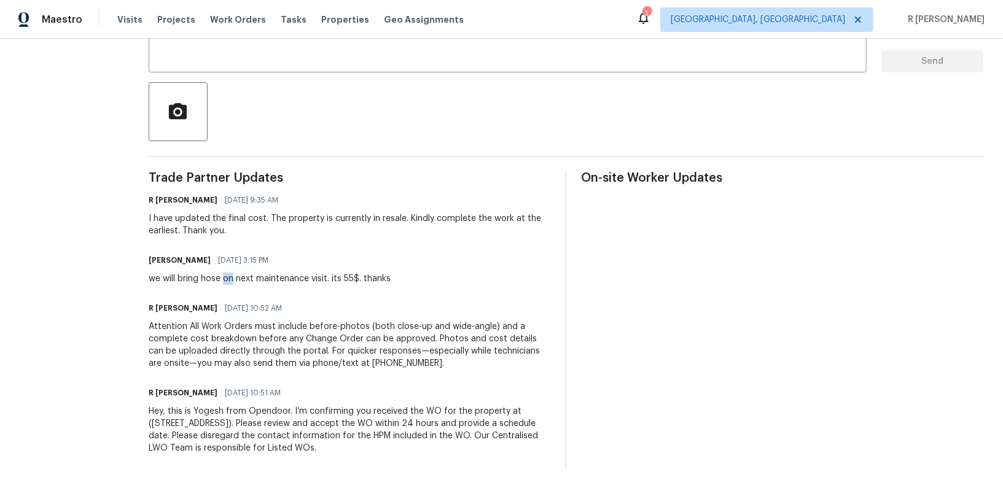
click at [227, 283] on div "we will bring hose on next maintenance visit. its 55$. thanks" at bounding box center [270, 279] width 242 height 12
copy div "we will bring hose on next maintenance visit. its 55$. thanks"
